Goal: Manage account settings

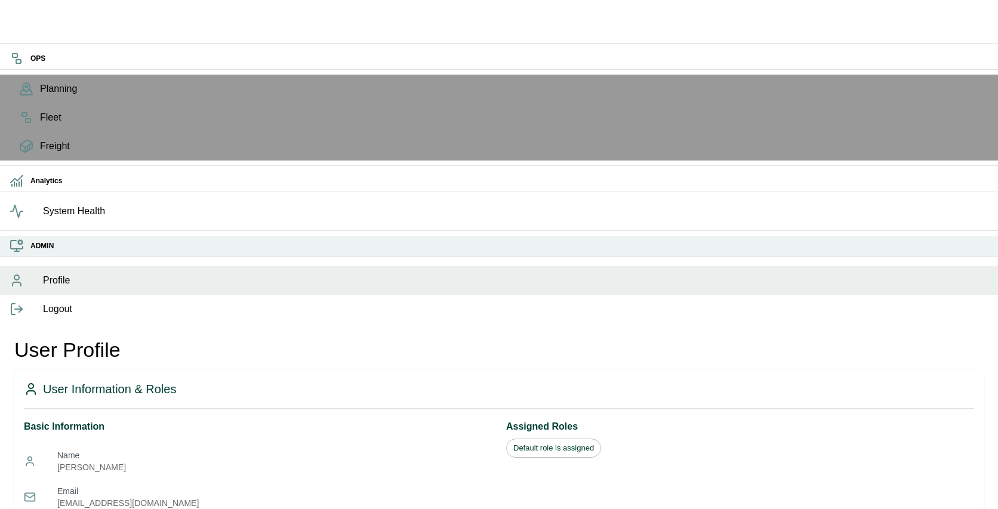
click at [28, 257] on div "ADMIN" at bounding box center [499, 246] width 998 height 21
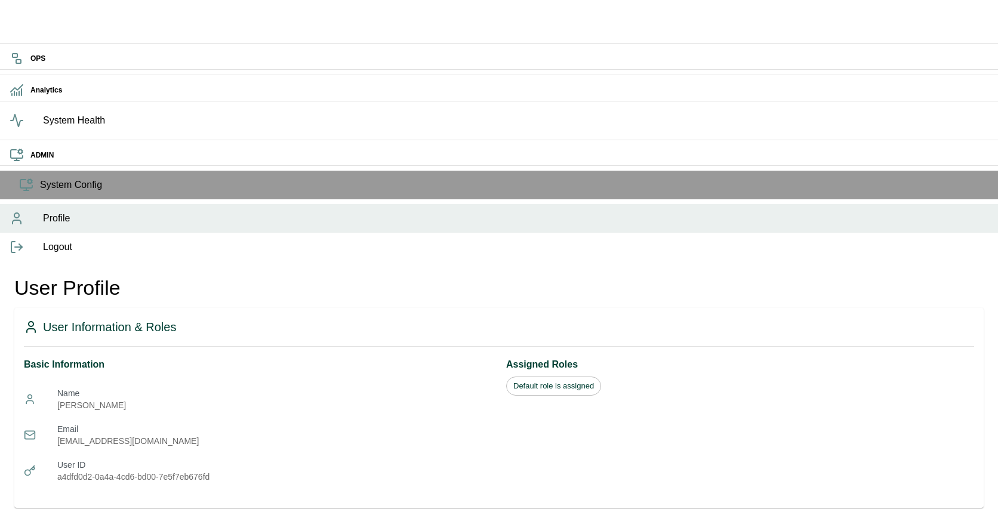
click at [537, 380] on span "Default role is assigned" at bounding box center [554, 386] width 94 height 12
drag, startPoint x: 98, startPoint y: 217, endPoint x: 261, endPoint y: 215, distance: 162.3
click at [261, 471] on p "a4dfd0d2-0a4a-4cd6-bd00-7e5f7eb676fd" at bounding box center [274, 477] width 434 height 12
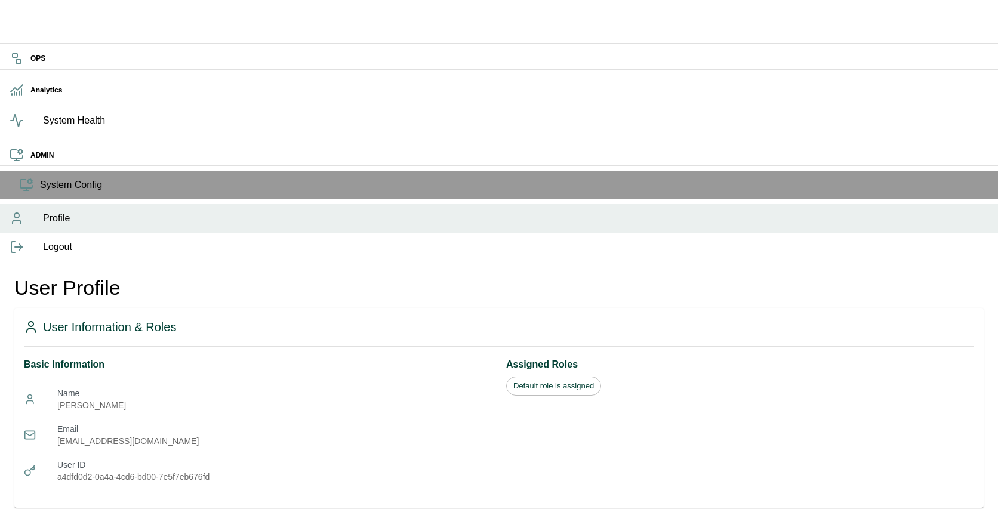
click at [523, 356] on div "Basic Information Name Sanket Benade Email user@example.com User ID a4dfd0d2-0a…" at bounding box center [499, 424] width 950 height 137
click at [193, 387] on span "Name" at bounding box center [274, 393] width 434 height 12
